Goal: Task Accomplishment & Management: Use online tool/utility

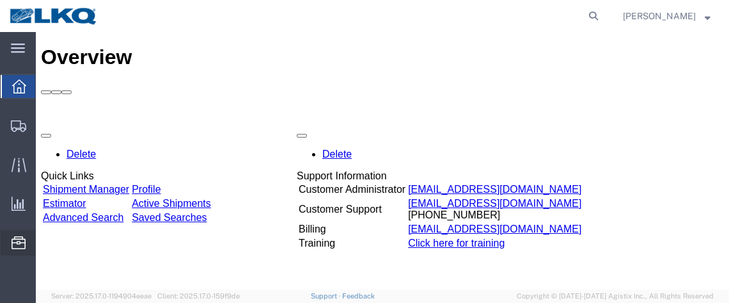
click at [0, 0] on span "Location Appointment" at bounding box center [0, 0] width 0 height 0
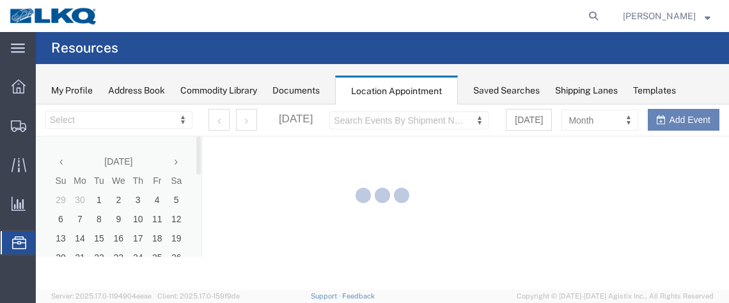
select select "28716"
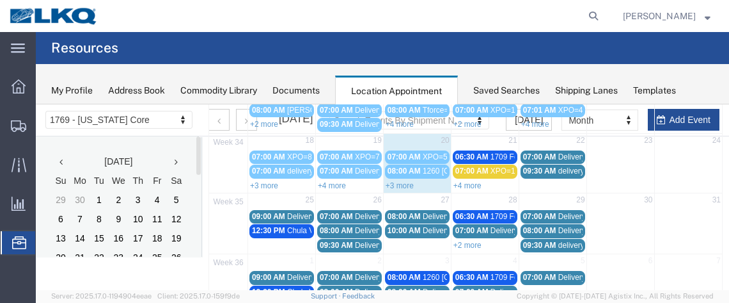
scroll to position [240, 0]
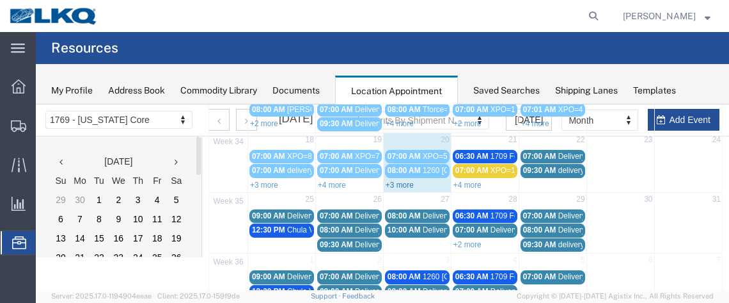
click at [401, 180] on link "+3 more" at bounding box center [400, 184] width 28 height 9
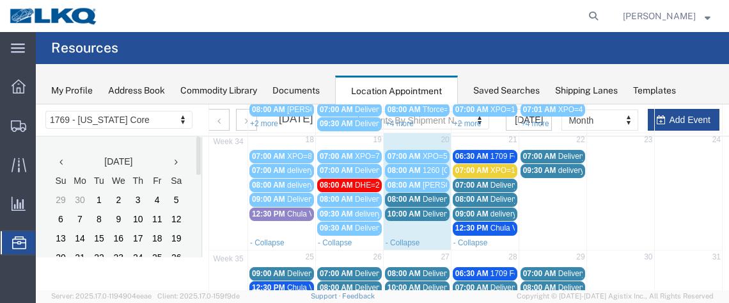
click at [418, 195] on div "08:00 AM Delivery 56191519" at bounding box center [418, 200] width 60 height 10
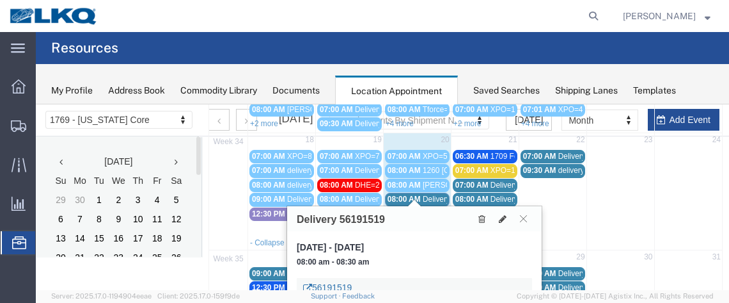
click at [333, 283] on link "56191519" at bounding box center [327, 287] width 49 height 13
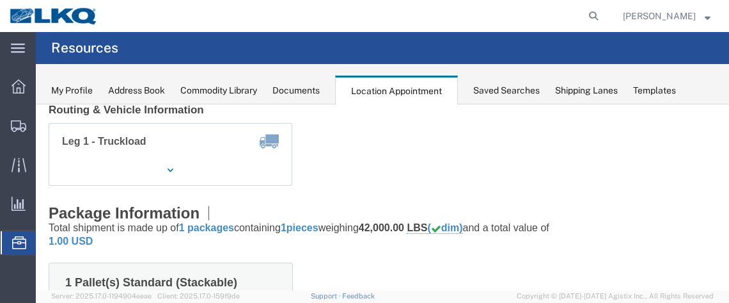
scroll to position [205, 0]
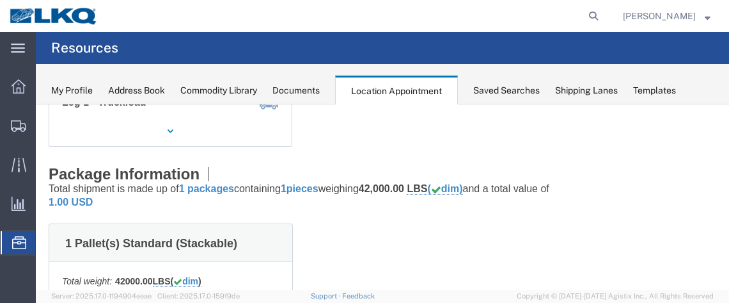
click at [0, 0] on span "Location Appointment" at bounding box center [0, 0] width 0 height 0
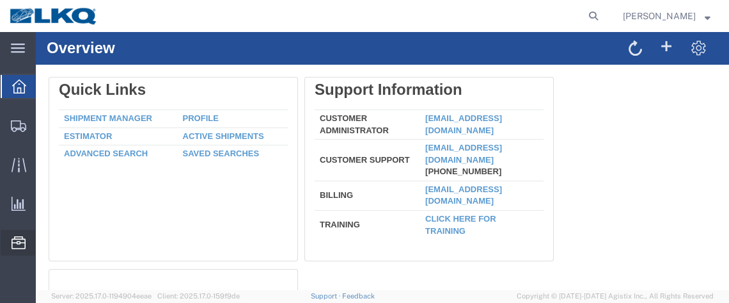
click at [0, 0] on span "Location Appointment" at bounding box center [0, 0] width 0 height 0
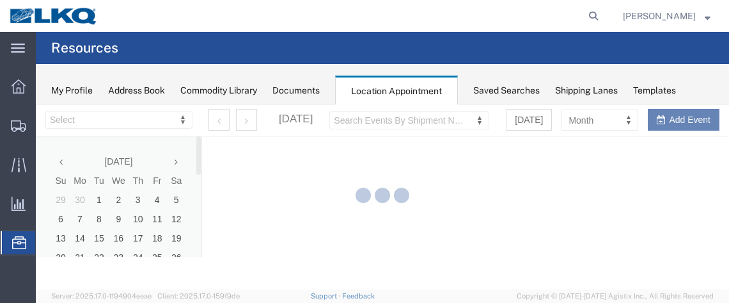
select select "28716"
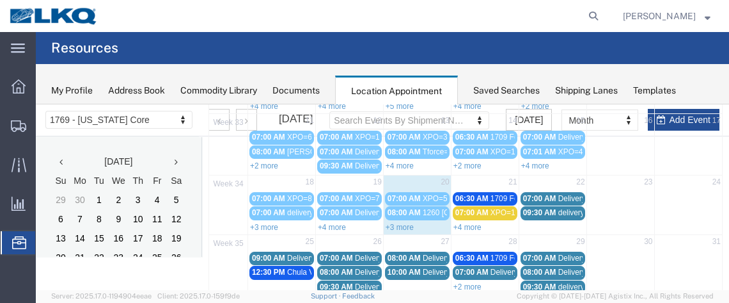
scroll to position [198, 0]
click at [399, 223] on link "+3 more" at bounding box center [400, 227] width 28 height 9
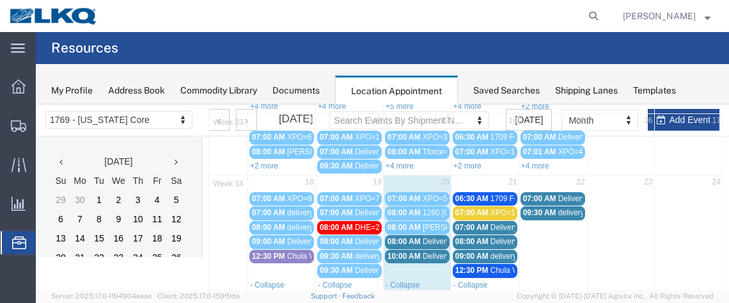
drag, startPoint x: 403, startPoint y: 234, endPoint x: 386, endPoint y: 234, distance: 17.3
click at [388, 237] on span "08:00 AM" at bounding box center [404, 241] width 33 height 9
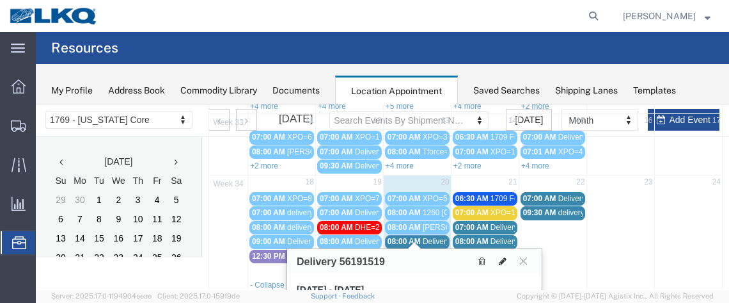
click at [503, 254] on button at bounding box center [503, 260] width 18 height 13
select select "1"
select select
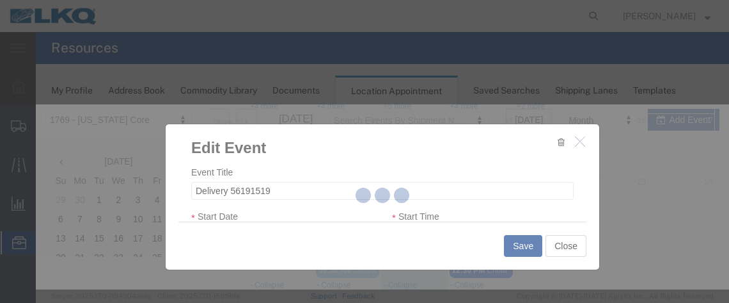
select select
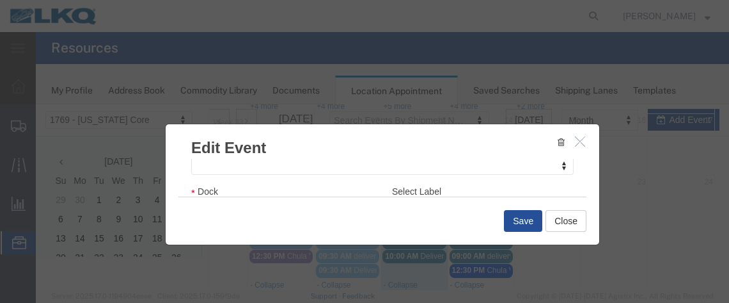
scroll to position [246, 0]
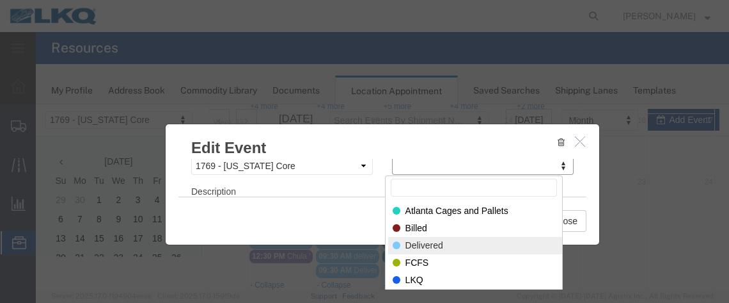
select select "40"
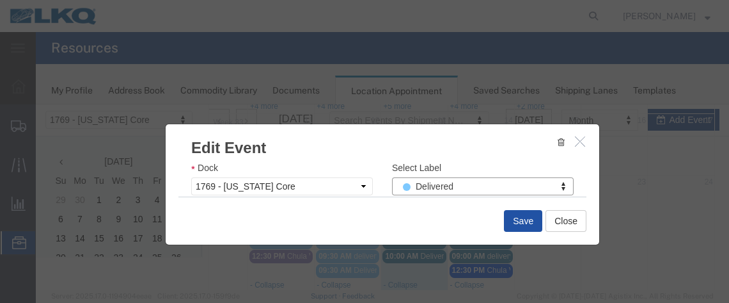
click at [518, 226] on button "Save" at bounding box center [523, 221] width 38 height 22
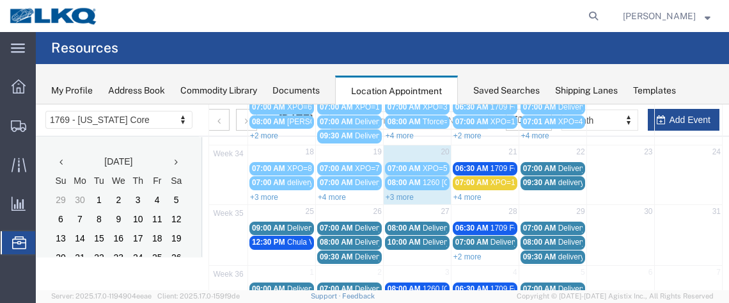
scroll to position [229, 0]
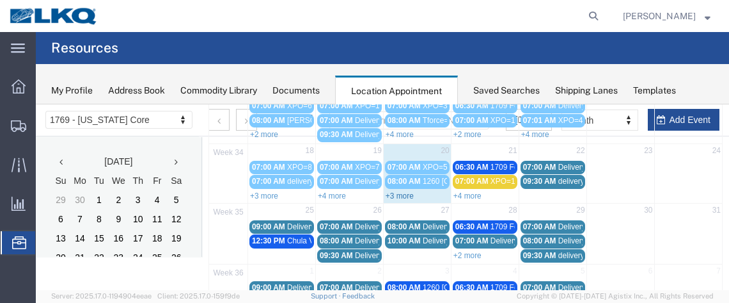
click at [402, 191] on link "+3 more" at bounding box center [400, 195] width 28 height 9
